Goal: Task Accomplishment & Management: Complete application form

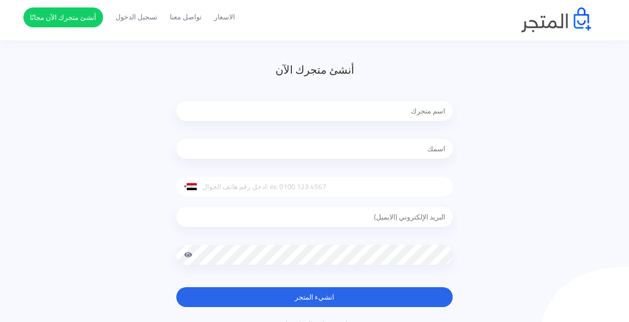
scroll to position [63, 0]
click at [426, 111] on input "text" at bounding box center [314, 111] width 276 height 20
click at [382, 189] on input "tel" at bounding box center [314, 187] width 276 height 20
click at [499, 125] on div "أنشئ متجرك الآن United States +1 United Kingdom +44 Afghanistan (‫افغانستان‬‎) …" at bounding box center [314, 196] width 583 height 268
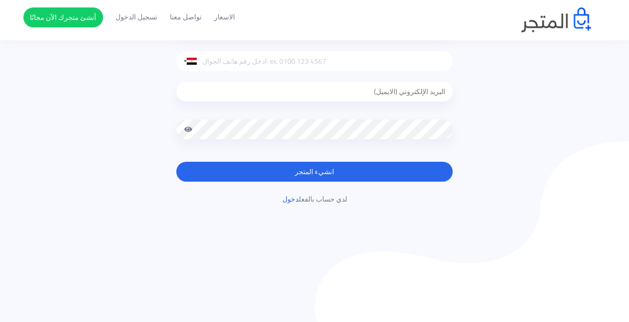
scroll to position [94, 0]
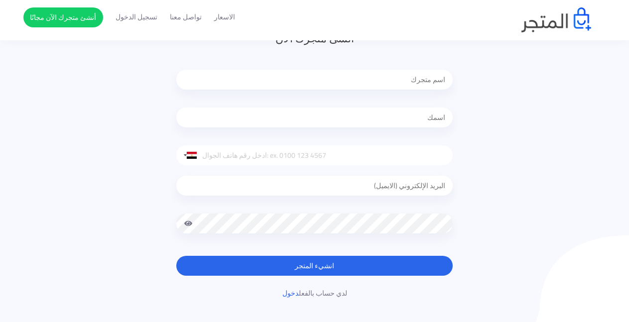
click at [436, 82] on input "text" at bounding box center [314, 80] width 276 height 20
click at [400, 191] on input "email" at bounding box center [314, 186] width 276 height 20
type input "ش"
type input "ahmedalnsr931@gmail.com"
click at [187, 226] on span at bounding box center [188, 224] width 9 height 20
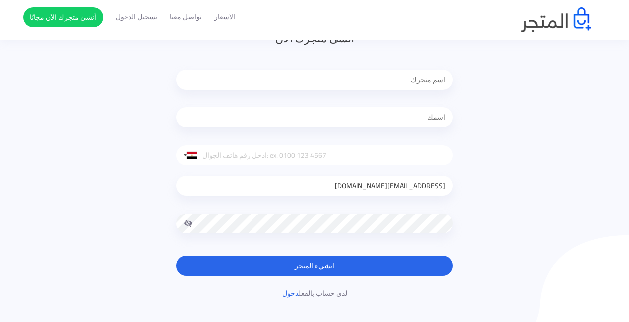
click at [432, 156] on input "tel" at bounding box center [314, 155] width 276 height 20
type input "01279631631"
click at [434, 85] on input "text" at bounding box center [314, 80] width 276 height 20
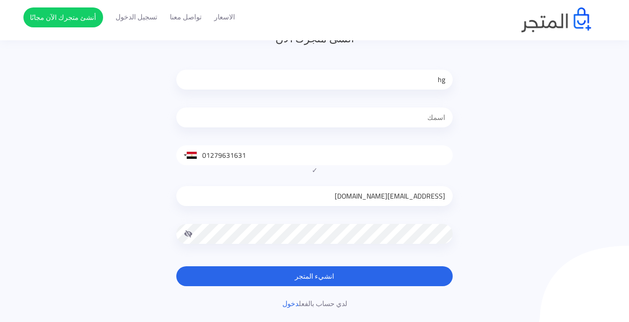
type input "h"
type input "النسر"
click at [433, 111] on input "text" at bounding box center [314, 118] width 276 height 20
type input "النسر"
click at [419, 79] on input "النسر" at bounding box center [314, 80] width 276 height 20
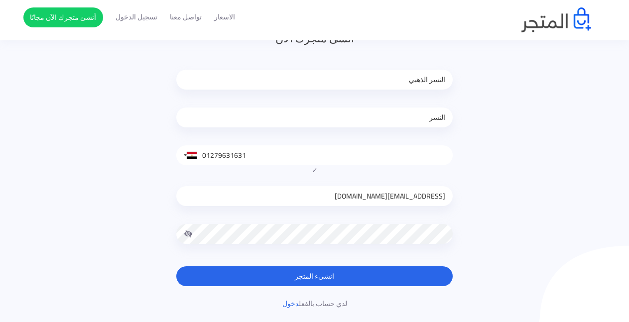
type input "النسر الذهبي"
click at [422, 113] on input "النسر" at bounding box center [314, 118] width 276 height 20
type input "النسر الذهبي"
click at [403, 83] on input "النسر الذهبي" at bounding box center [314, 80] width 276 height 20
type input "النسر الذهبي"
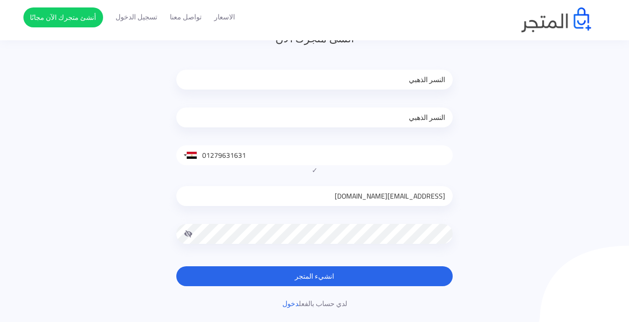
click at [402, 123] on input "النسر الذهبي" at bounding box center [314, 118] width 276 height 20
type input "النسر الذهبي"
click at [326, 279] on button "انشيء المتجر" at bounding box center [314, 276] width 276 height 20
